Goal: Task Accomplishment & Management: Use online tool/utility

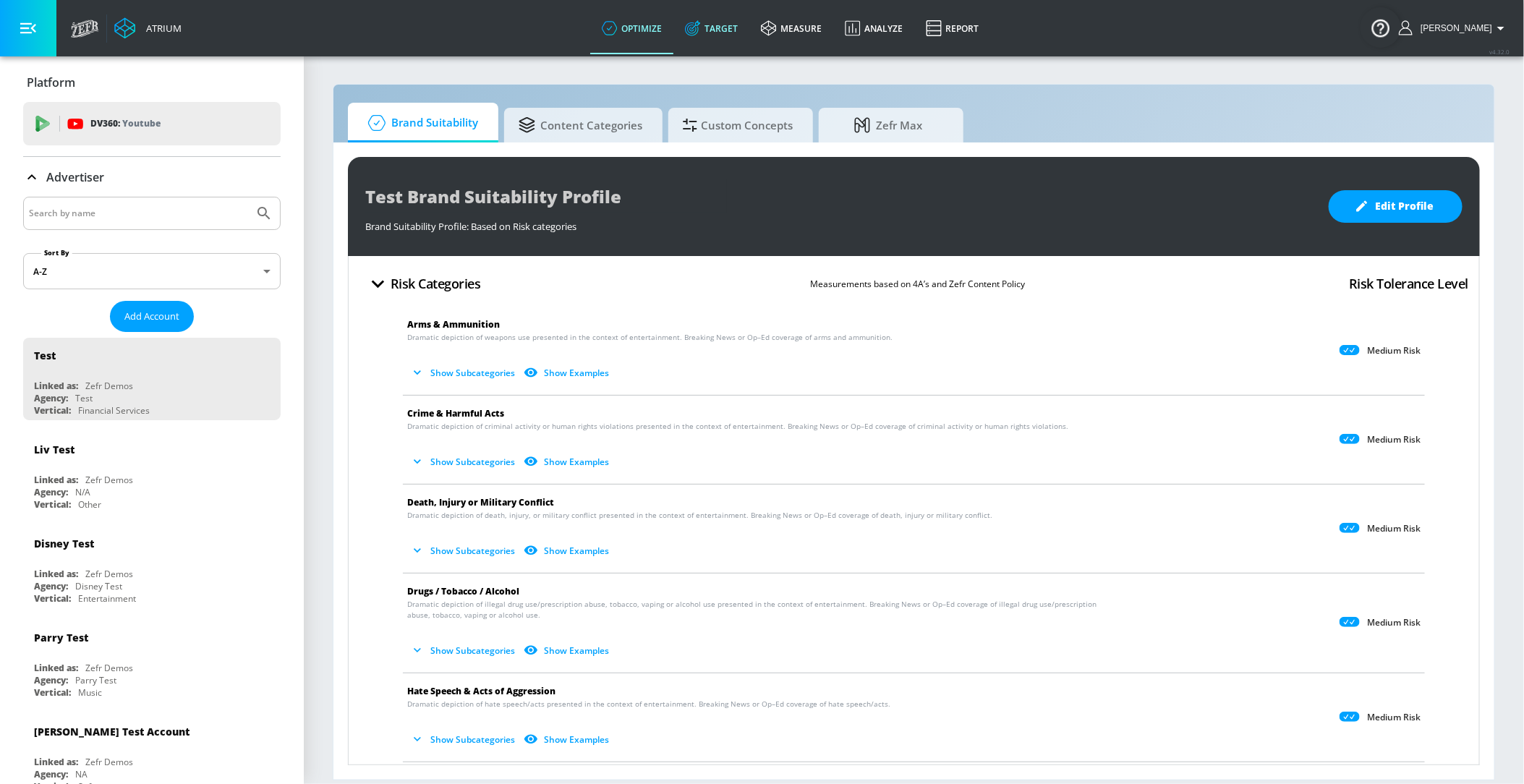
click at [736, 27] on link "Target" at bounding box center [710, 28] width 76 height 52
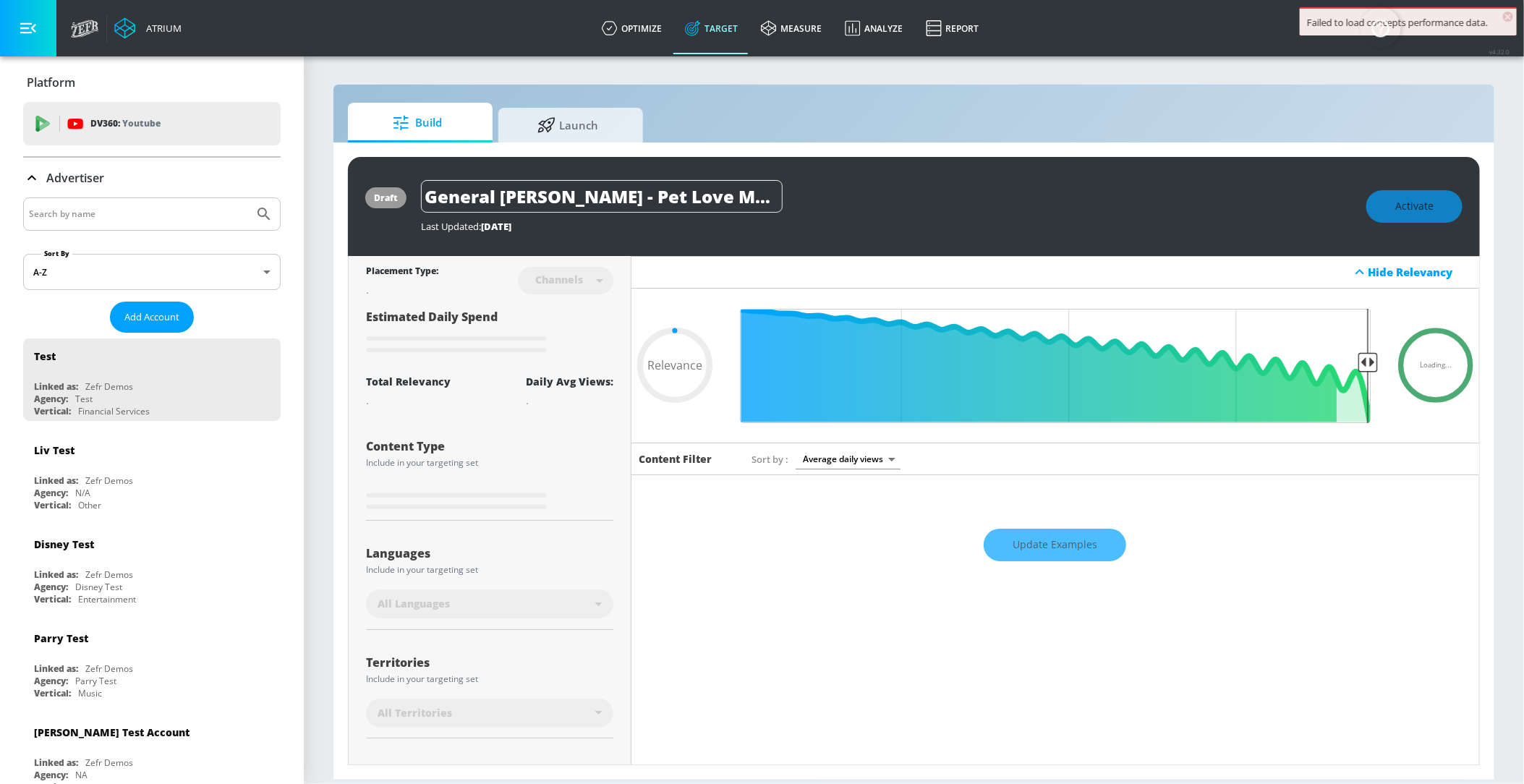
type input "0.67"
